Goal: Transaction & Acquisition: Purchase product/service

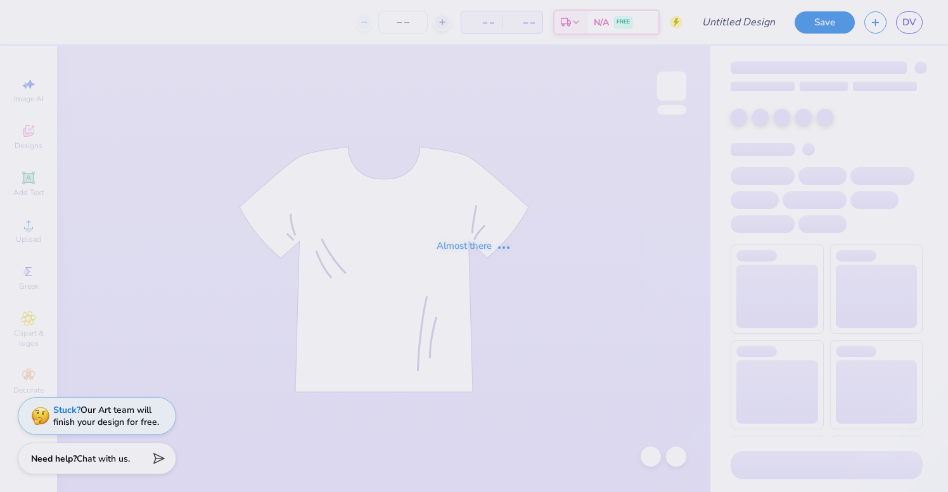
type input "Bucknell Civil and Environmental Engineering Sweatshirts"
type input "30"
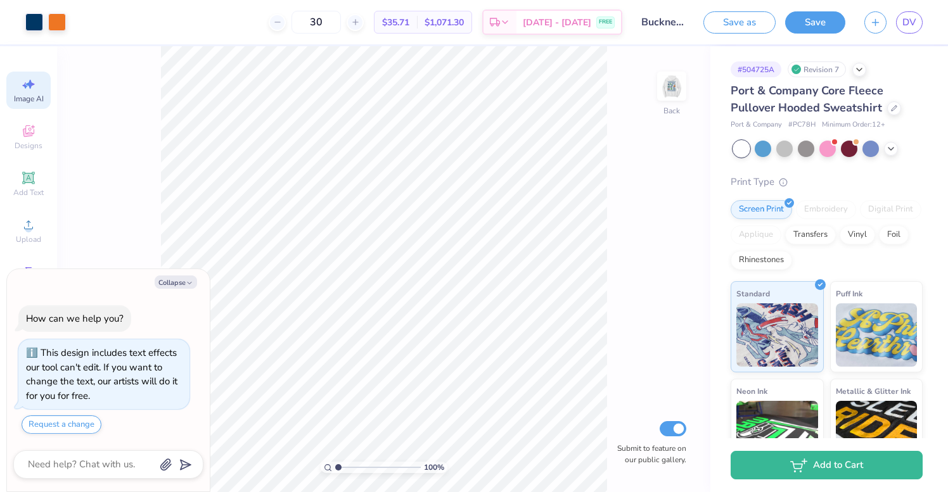
click at [37, 98] on span "Image AI" at bounding box center [29, 99] width 30 height 10
type textarea "x"
select select "4"
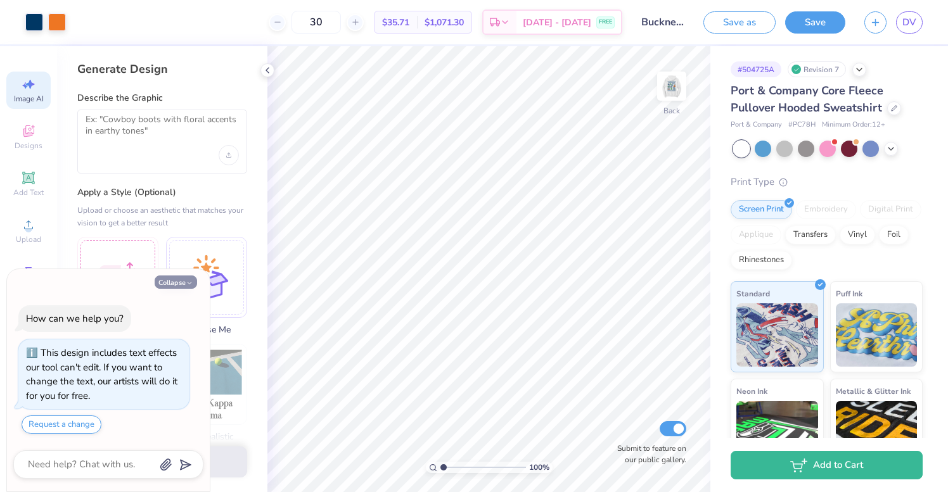
click at [182, 282] on button "Collapse" at bounding box center [176, 282] width 42 height 13
type textarea "x"
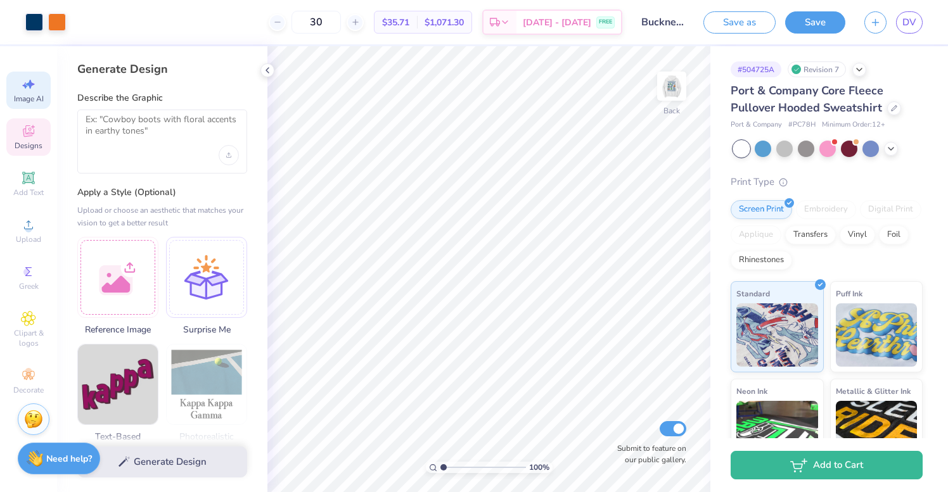
click at [26, 135] on icon at bounding box center [28, 133] width 10 height 8
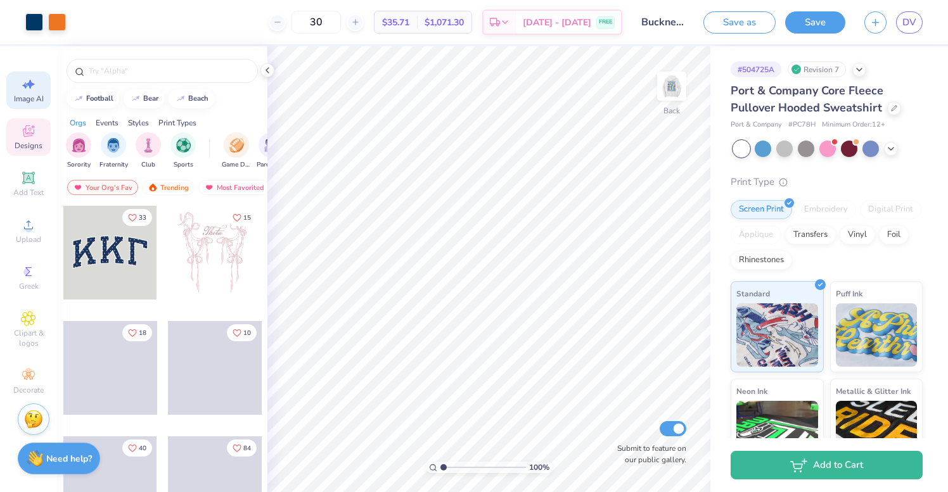
click at [26, 87] on icon at bounding box center [28, 84] width 15 height 15
select select "4"
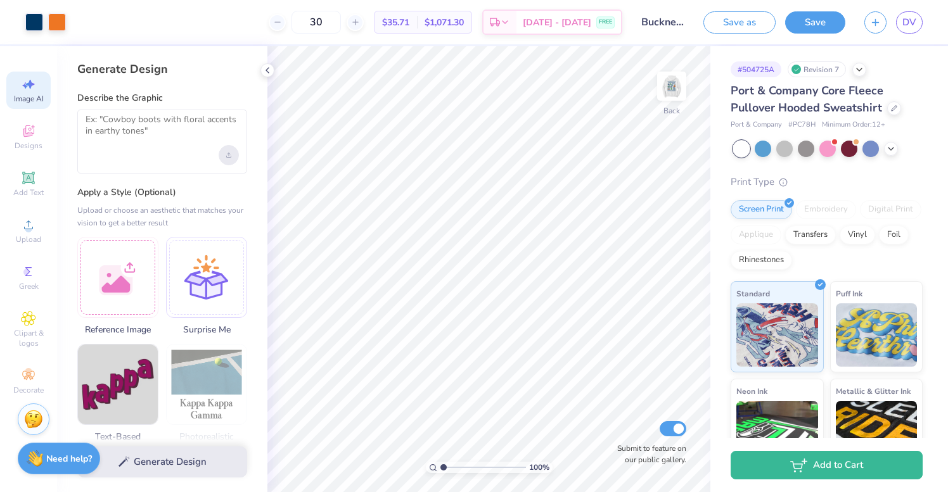
click at [229, 158] on div "Upload image" at bounding box center [229, 155] width 20 height 20
click at [164, 127] on textarea at bounding box center [162, 130] width 153 height 32
click at [230, 158] on div "Upload image" at bounding box center [229, 155] width 20 height 20
click at [270, 70] on icon at bounding box center [267, 70] width 10 height 10
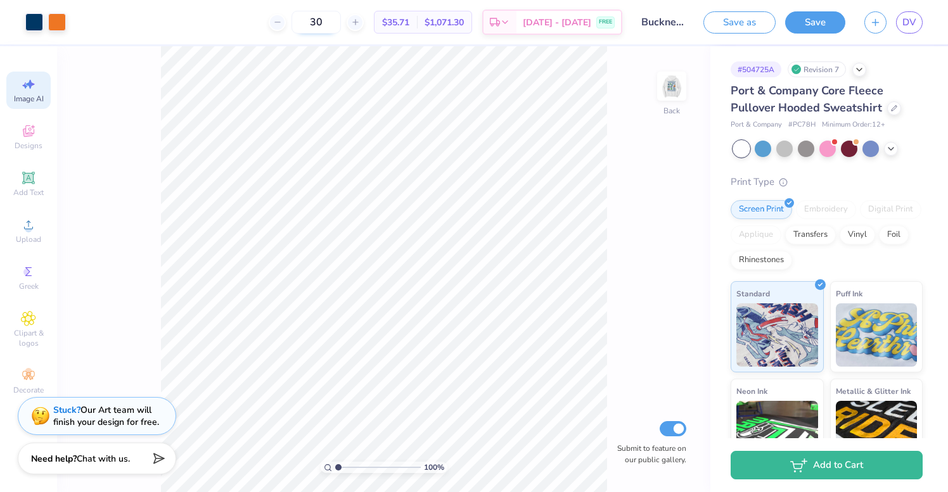
click at [338, 24] on input "30" at bounding box center [315, 22] width 49 height 23
click at [329, 24] on input "30" at bounding box center [315, 22] width 49 height 23
click at [340, 23] on input "40" at bounding box center [315, 22] width 49 height 23
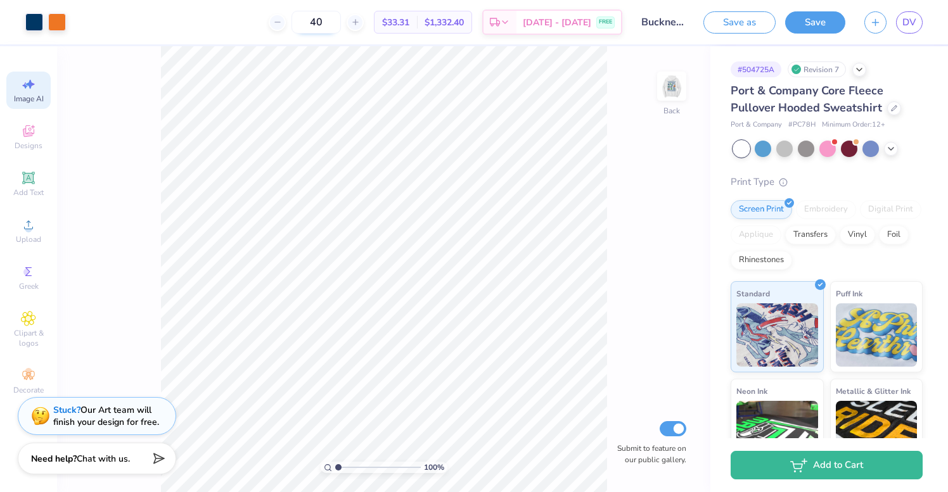
click at [340, 23] on input "40" at bounding box center [315, 22] width 49 height 23
click at [347, 20] on input "20" at bounding box center [322, 22] width 49 height 23
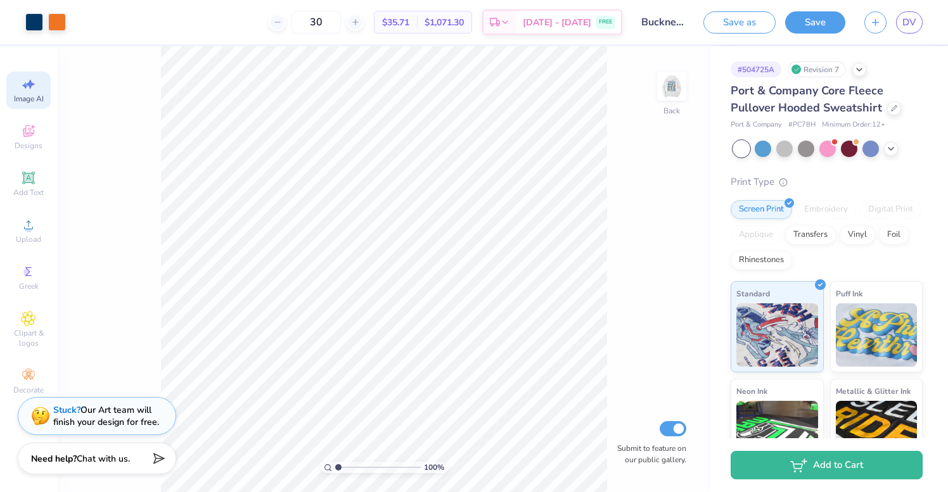
click at [265, 29] on div "30 $35.71 Per Item $1,071.30 Total Est. Delivery [DATE] - [DATE] FREE" at bounding box center [348, 22] width 547 height 44
click at [341, 16] on input "30" at bounding box center [315, 22] width 49 height 23
click at [323, 35] on div "30 $35.71 Per Item $1,071.30 Total Est. Delivery [DATE] - [DATE] FREE" at bounding box center [348, 22] width 547 height 44
click at [340, 18] on input "30" at bounding box center [315, 22] width 49 height 23
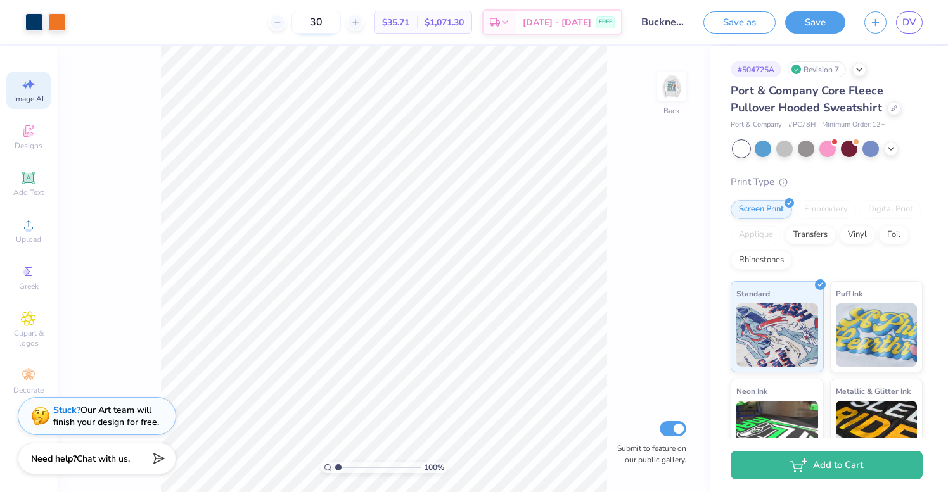
click at [340, 18] on input "30" at bounding box center [315, 22] width 49 height 23
type input "3"
type input "2"
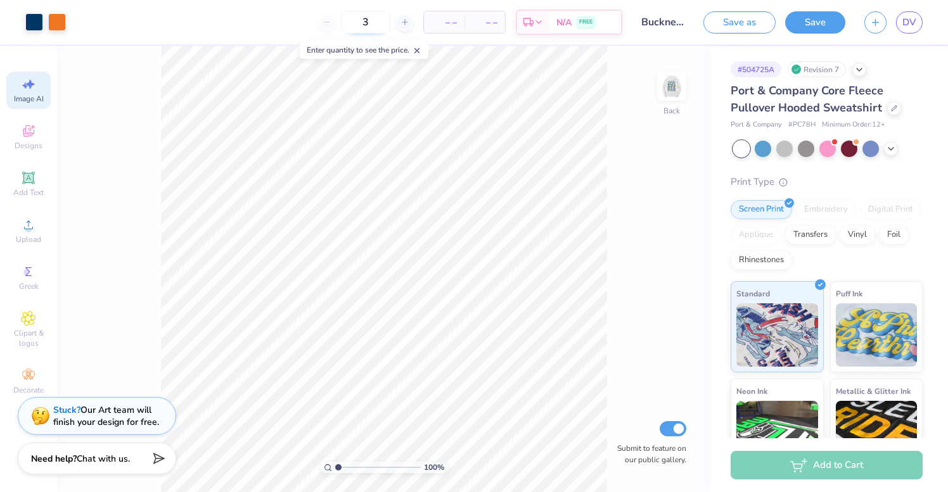
type input "30"
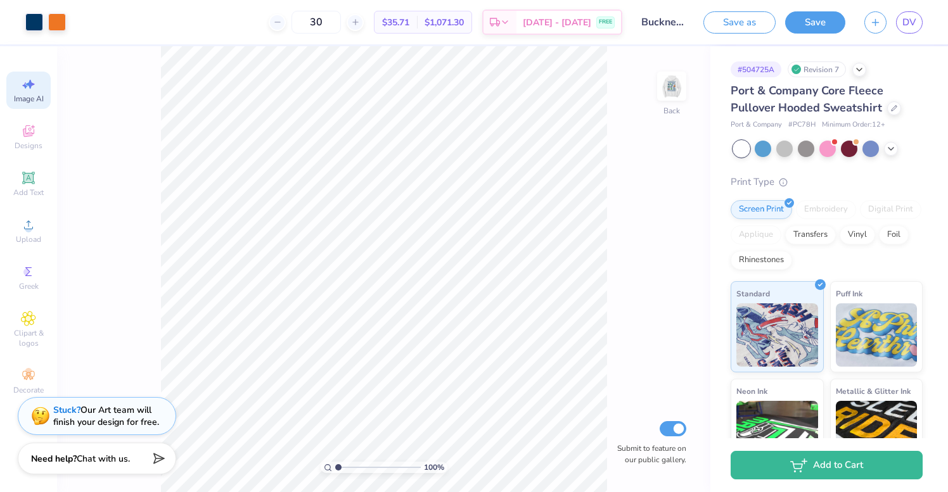
click at [270, 18] on div "30 $35.71 Per Item $1,071.30 Total Est. Delivery [DATE] - [DATE] FREE" at bounding box center [348, 22] width 547 height 44
click at [510, 29] on icon at bounding box center [505, 24] width 10 height 10
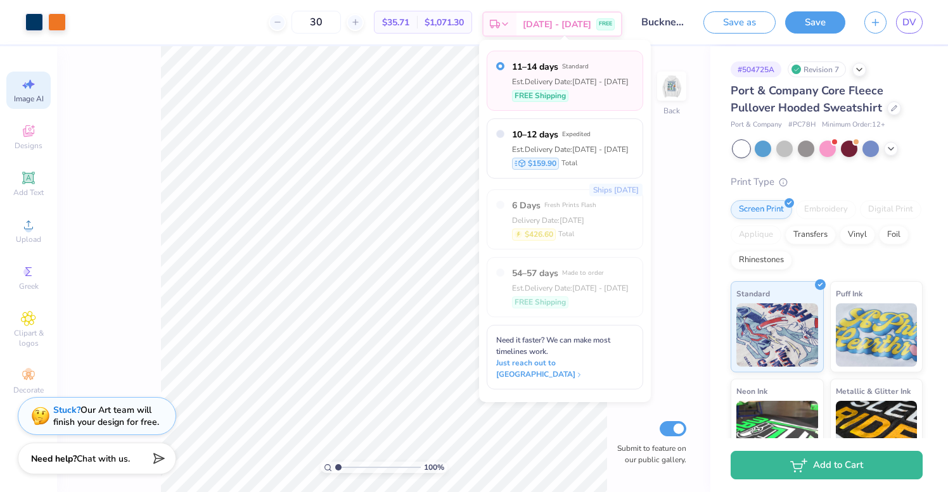
click at [516, 29] on div "Est. Delivery" at bounding box center [499, 24] width 33 height 23
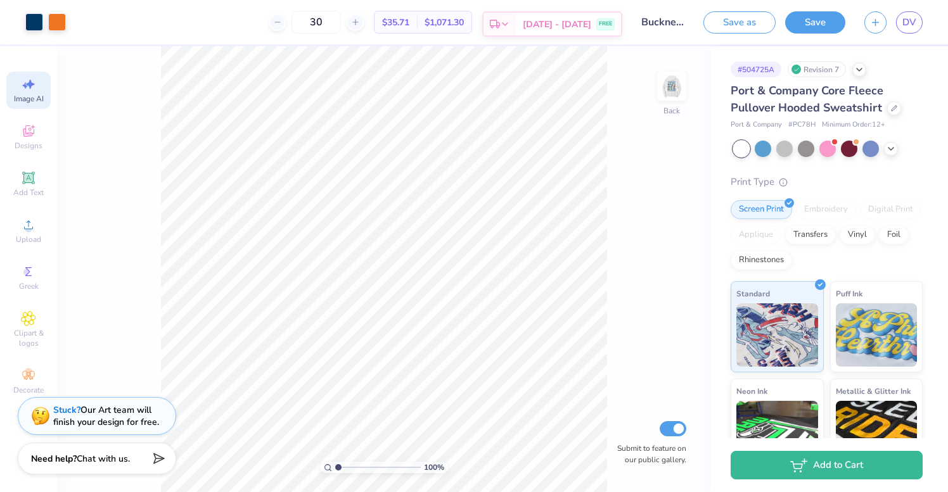
click at [511, 20] on div "Est. Delivery" at bounding box center [499, 24] width 33 height 23
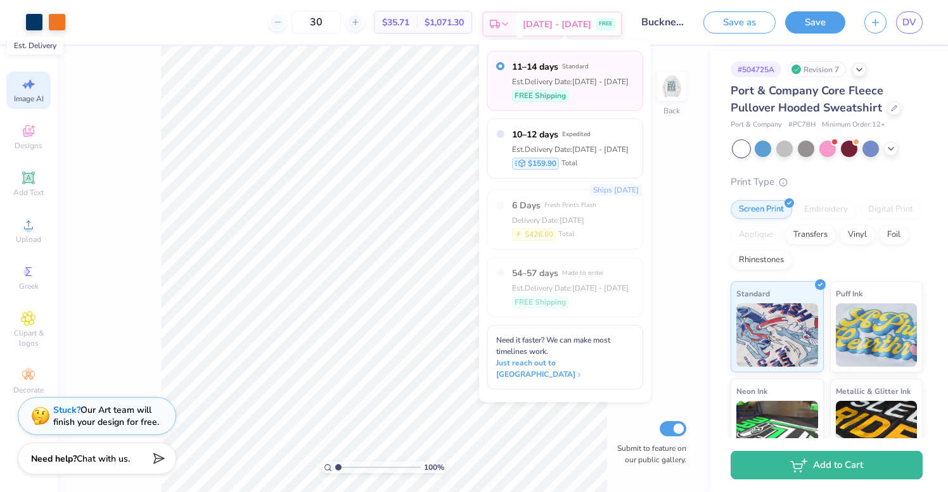
click at [500, 22] on icon at bounding box center [495, 24] width 10 height 10
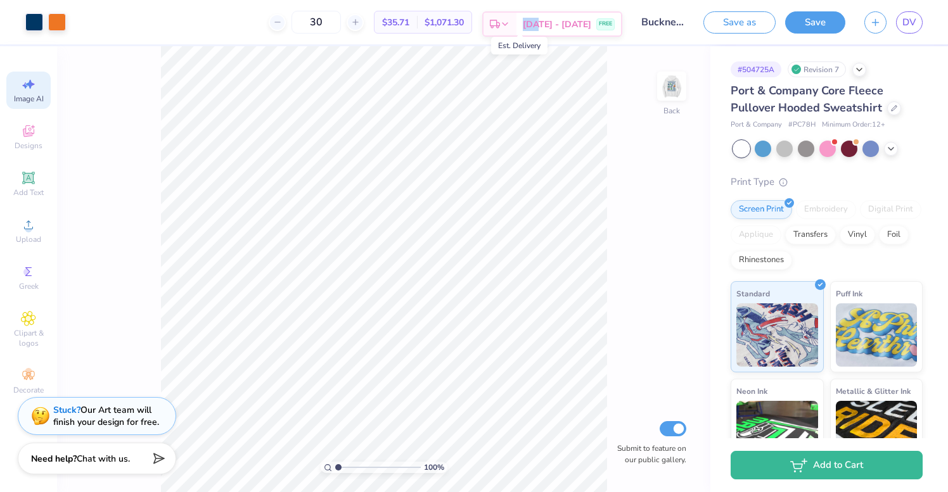
click at [500, 22] on icon at bounding box center [495, 24] width 10 height 10
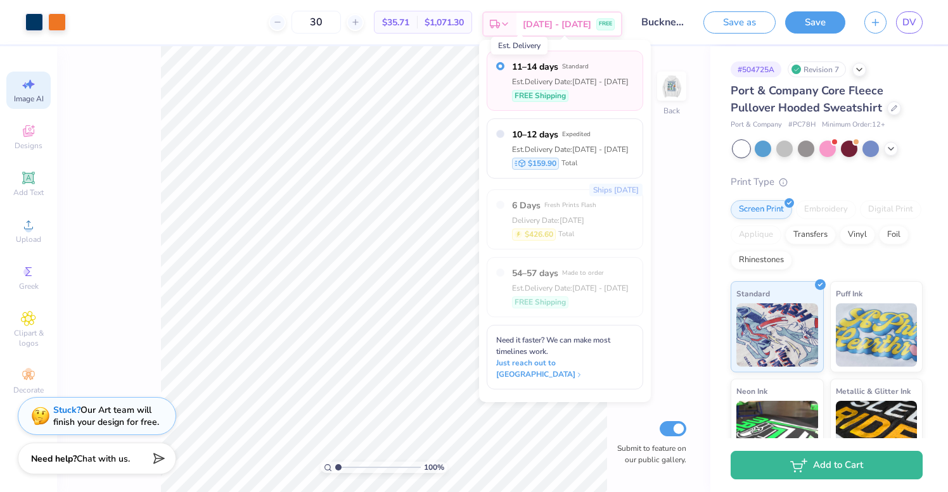
click at [497, 25] on rect at bounding box center [493, 23] width 6 height 6
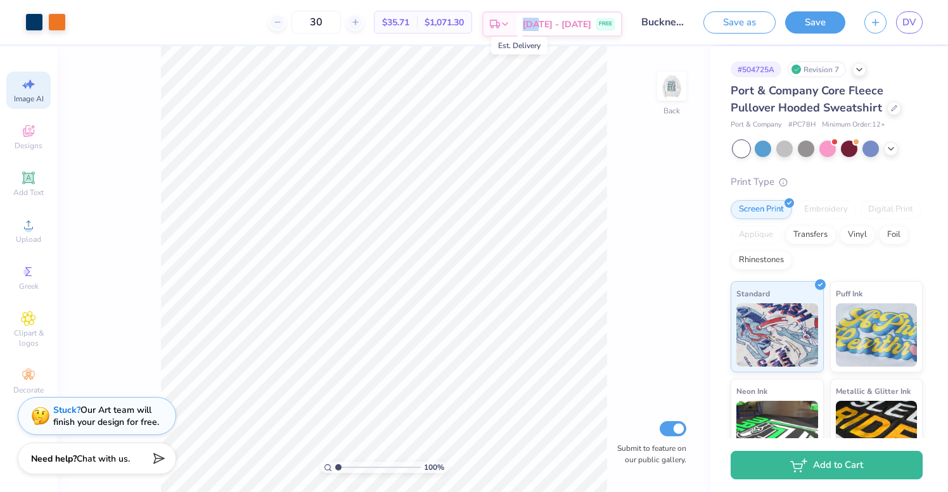
click at [497, 25] on rect at bounding box center [493, 23] width 6 height 6
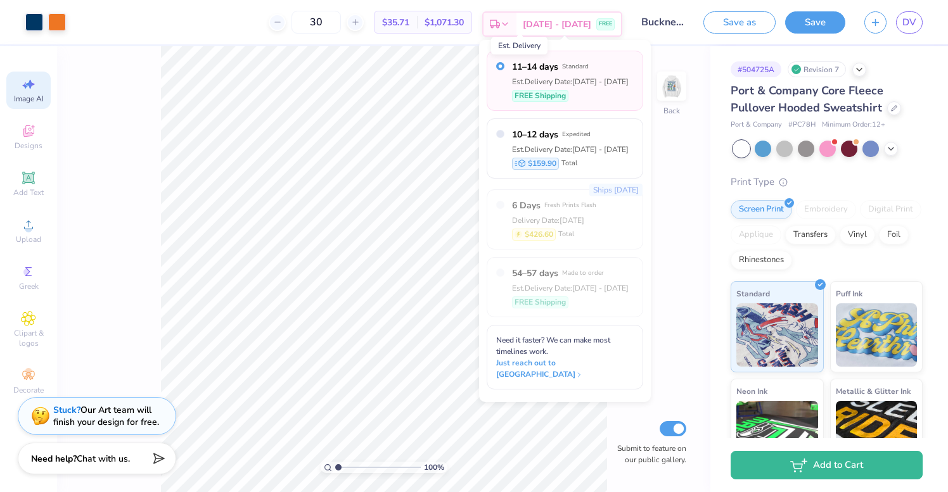
click at [497, 25] on rect at bounding box center [493, 23] width 6 height 6
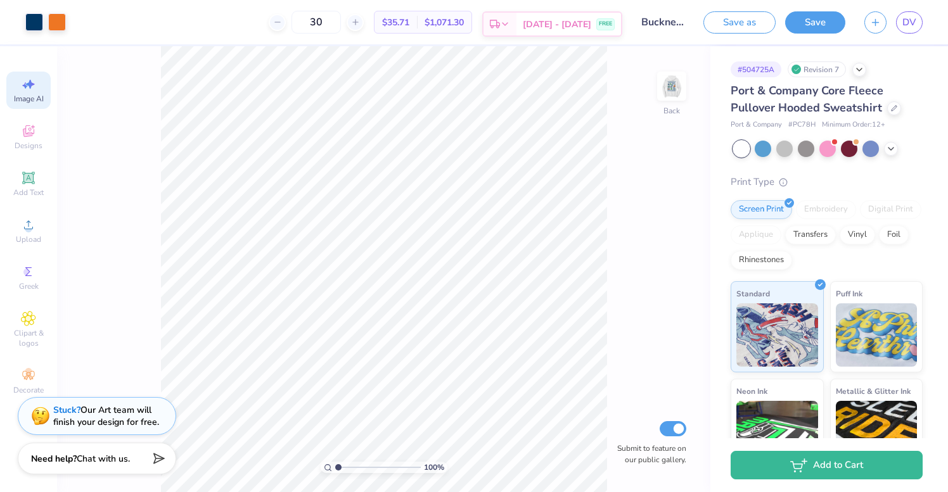
click at [510, 21] on icon at bounding box center [505, 24] width 10 height 10
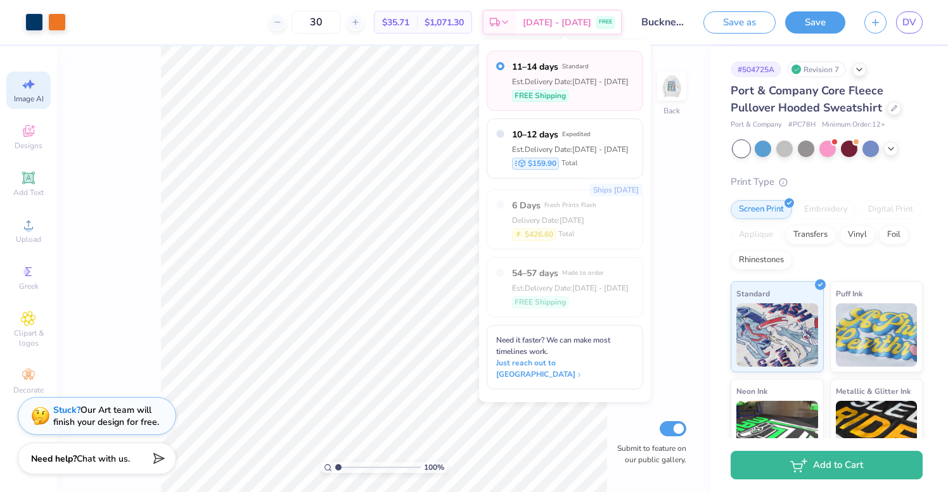
click at [634, 12] on input "Bucknell Civil and Environmental Engineering Sweatshirts" at bounding box center [663, 22] width 62 height 25
